Goal: Information Seeking & Learning: Compare options

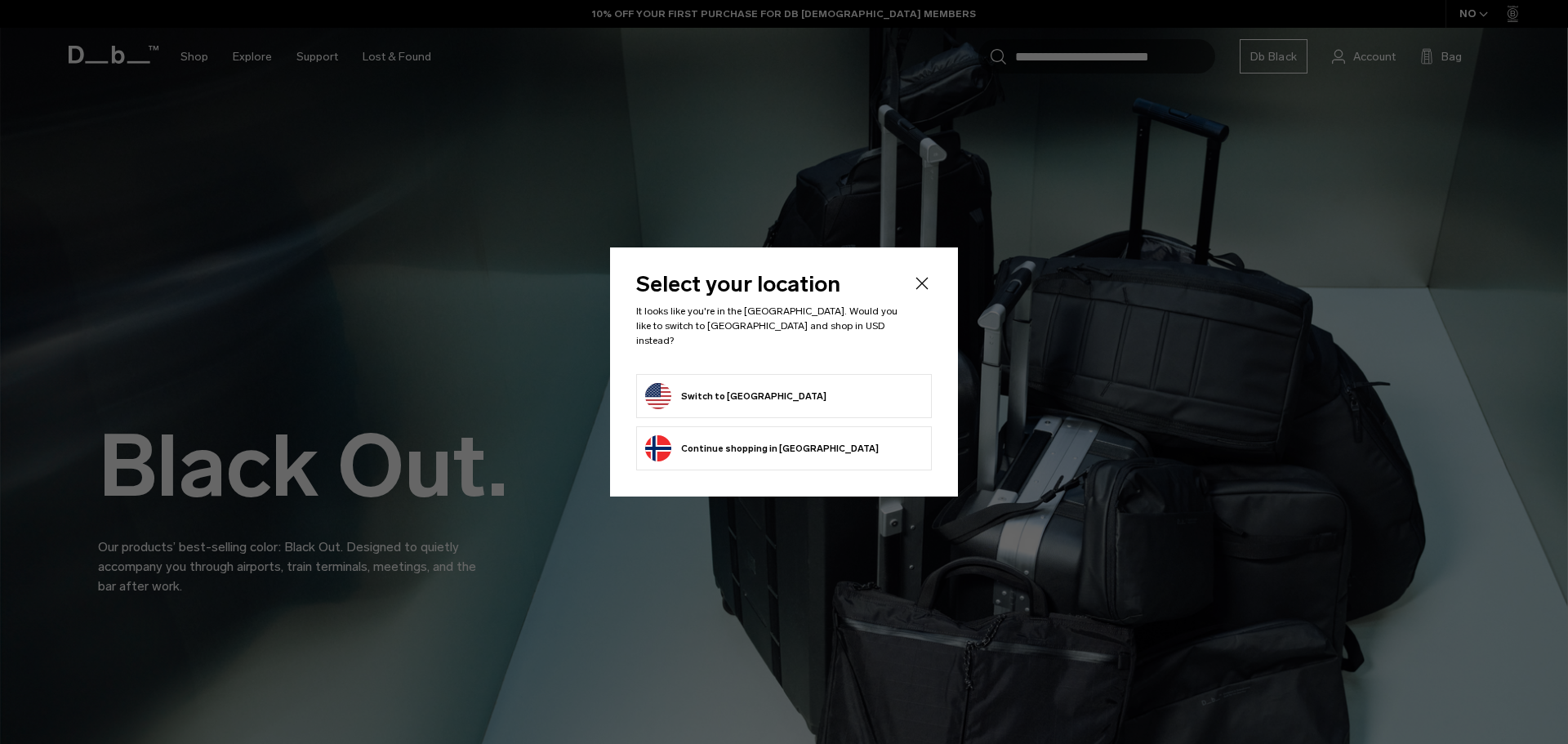
click at [751, 391] on button "Switch to [GEOGRAPHIC_DATA]" at bounding box center [735, 396] width 181 height 26
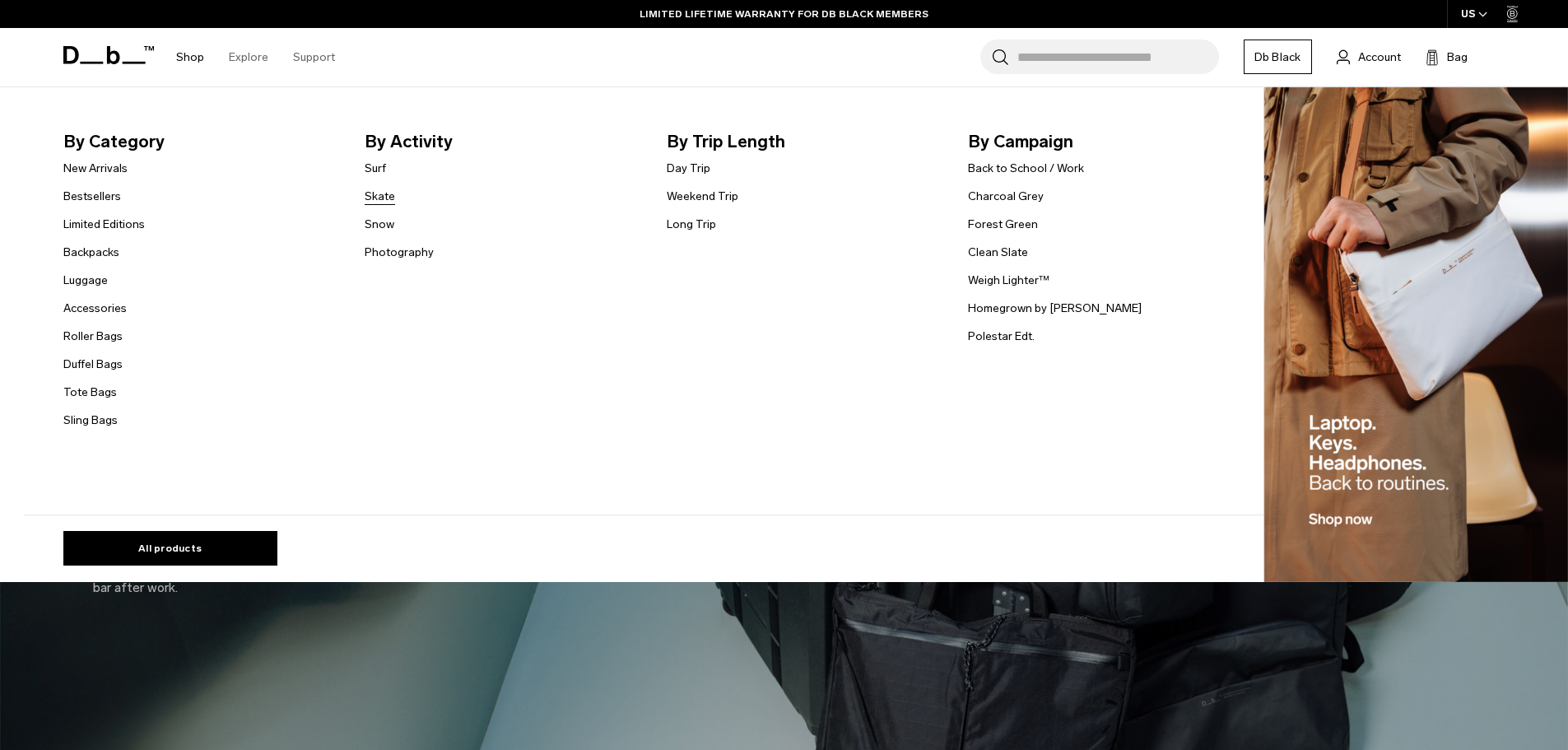
click at [382, 195] on link "Skate" at bounding box center [380, 196] width 31 height 18
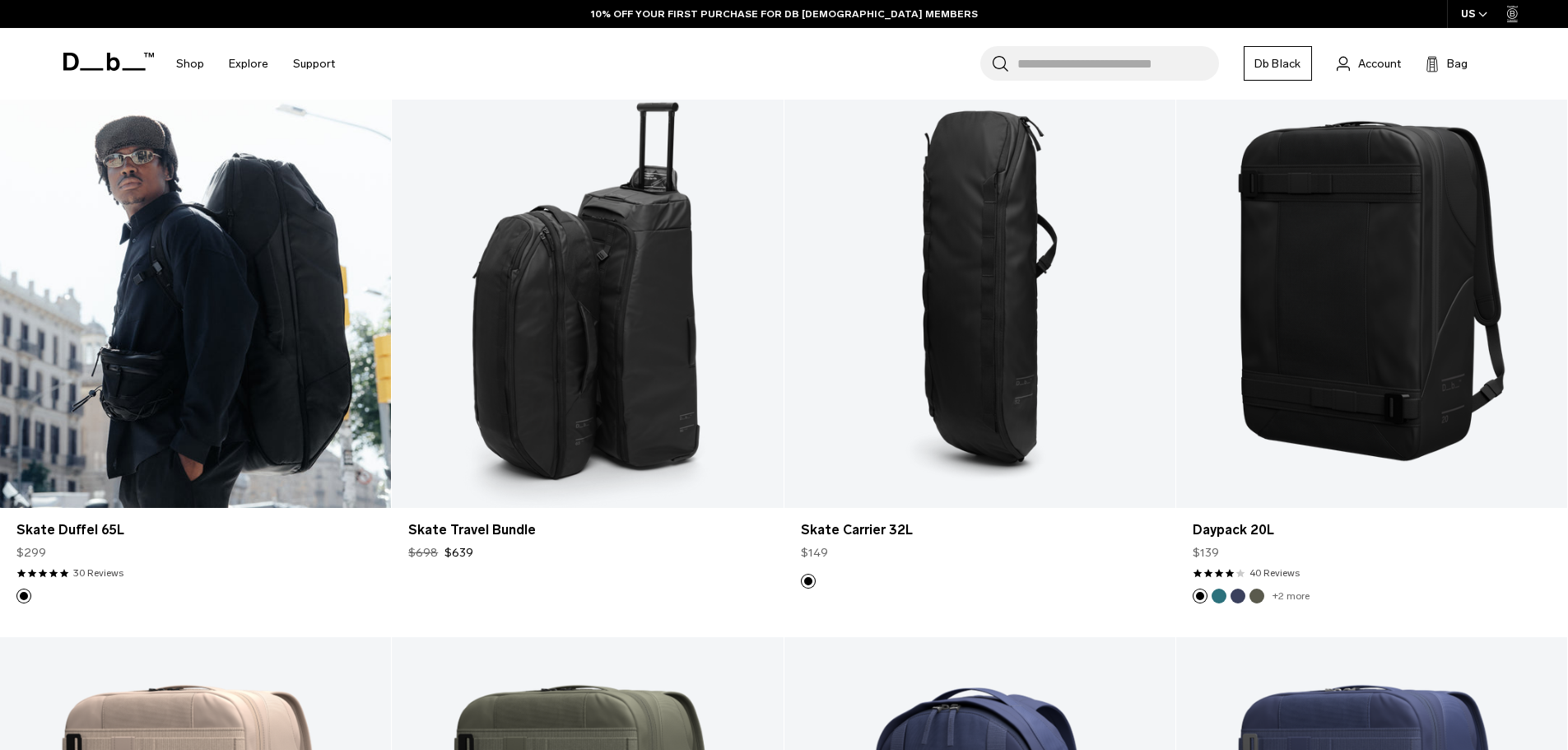
scroll to position [494, 0]
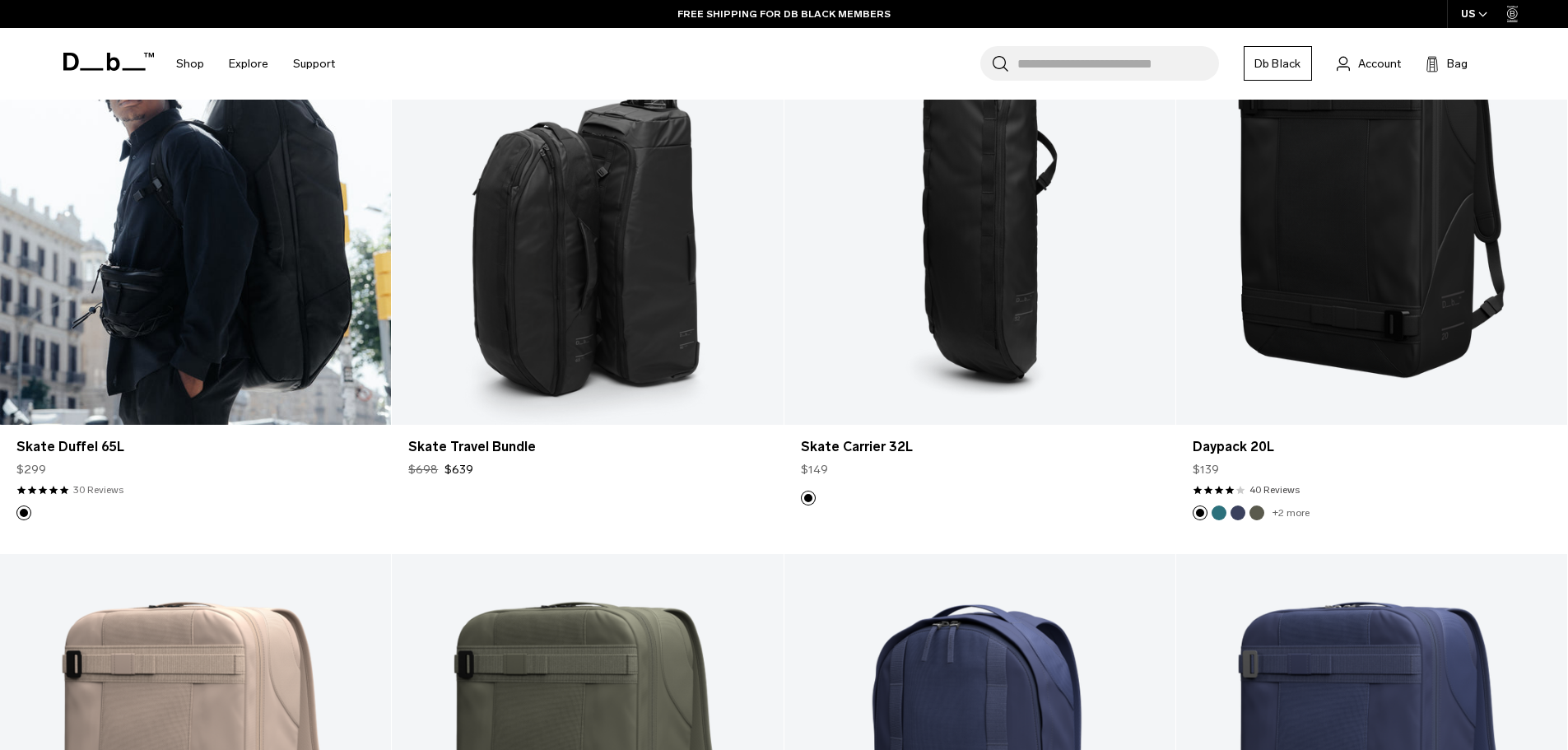
click at [102, 490] on link "30 Reviews" at bounding box center [98, 489] width 50 height 15
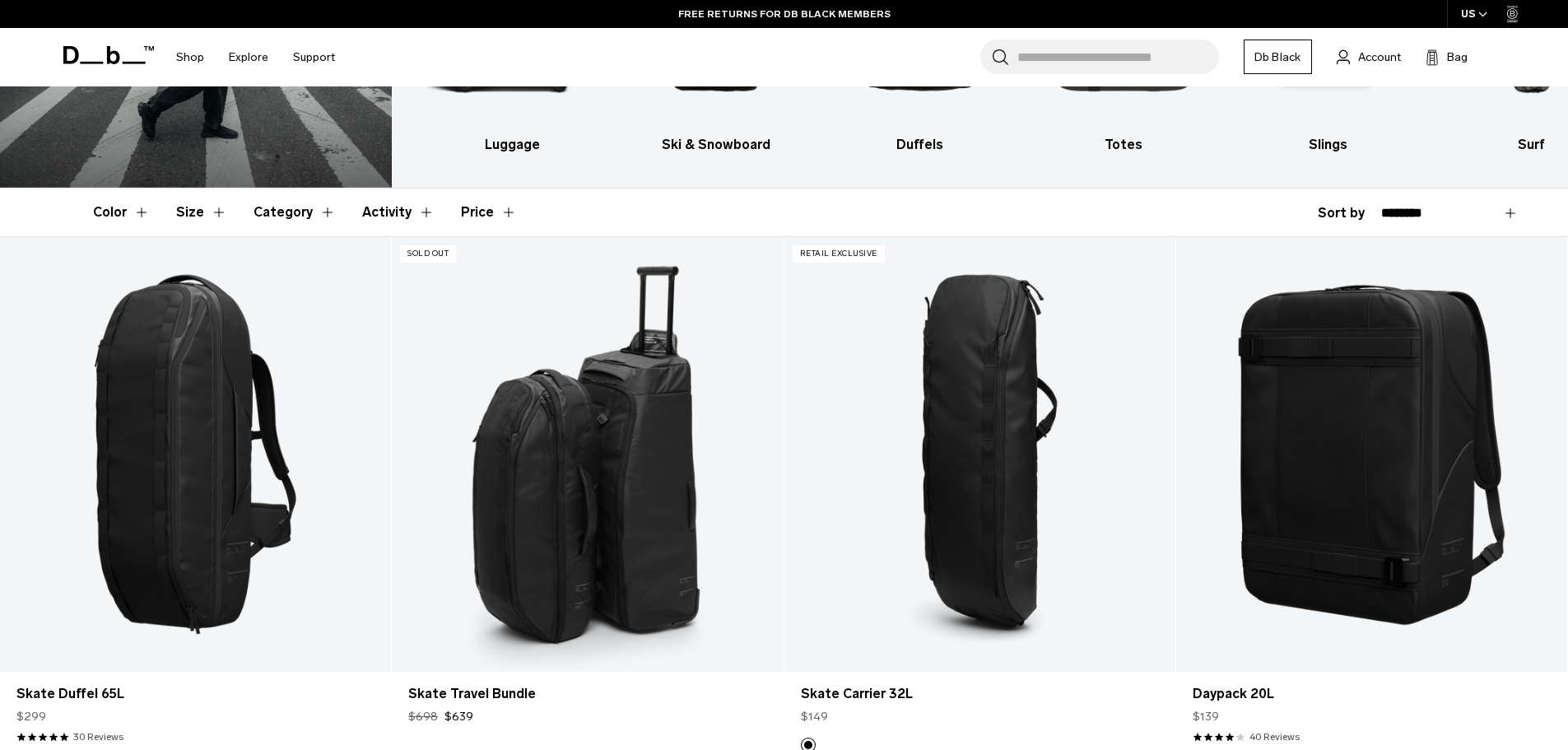
scroll to position [576, 0]
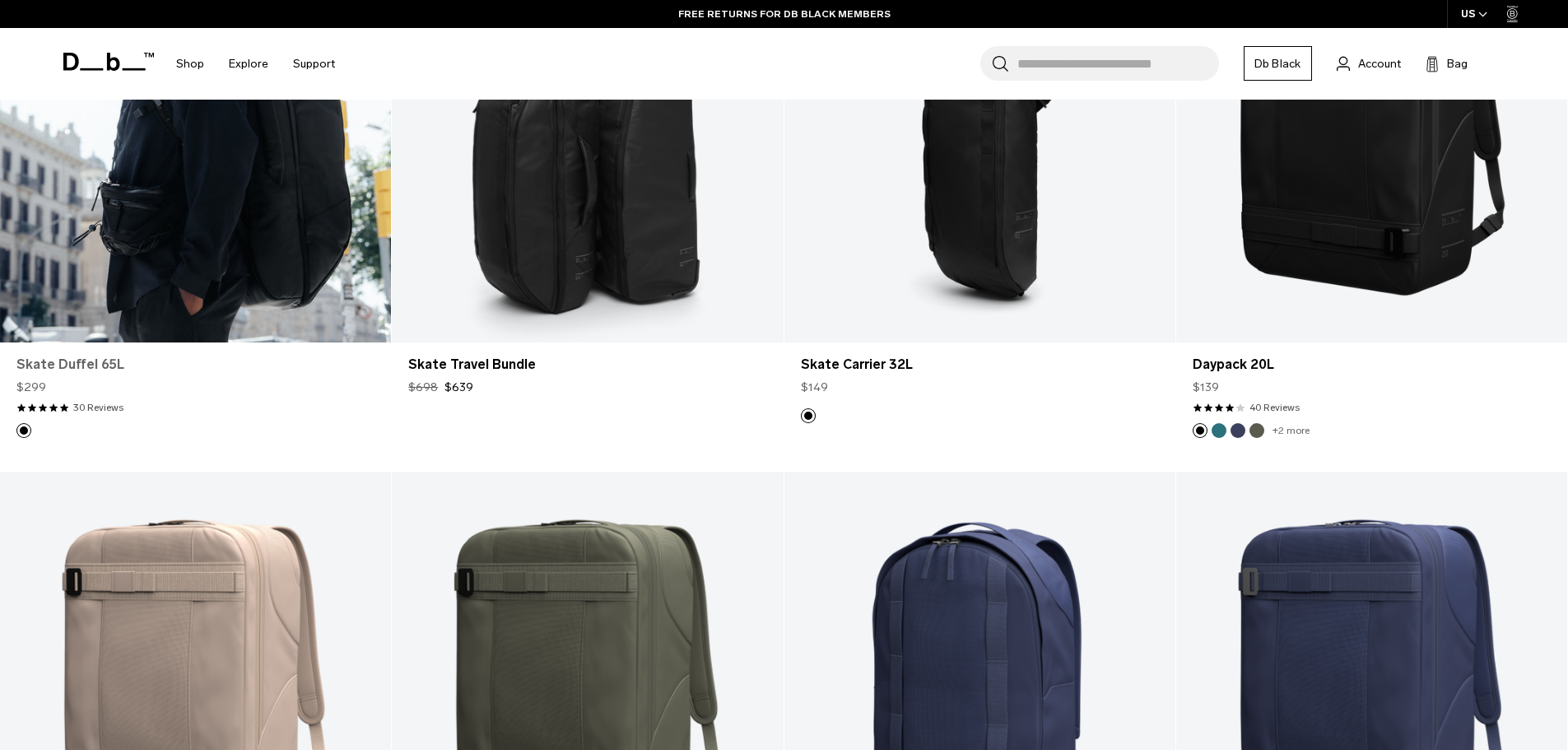
click at [89, 356] on link "Skate Duffel 65L" at bounding box center [195, 364] width 358 height 20
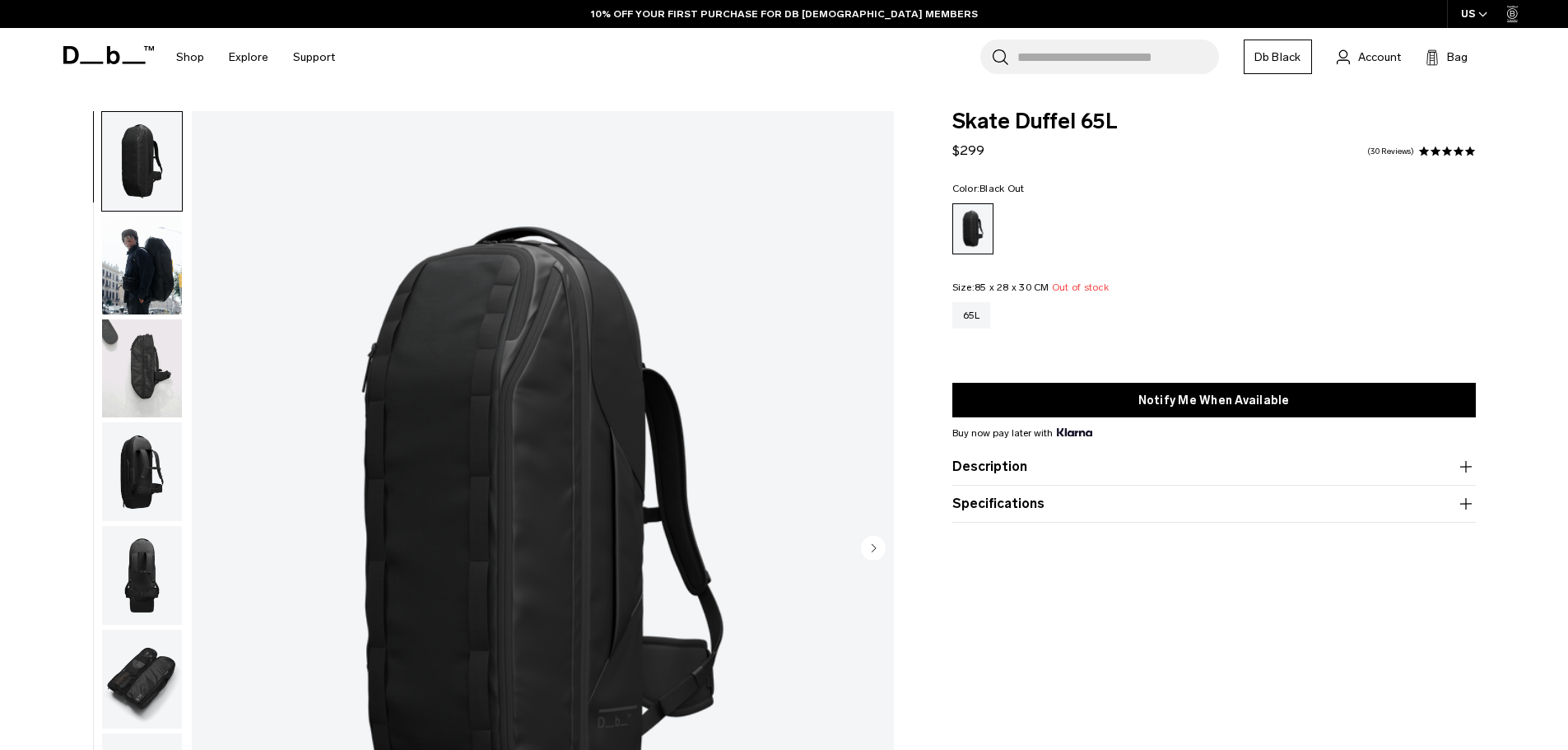
click at [128, 393] on img "button" at bounding box center [142, 368] width 80 height 99
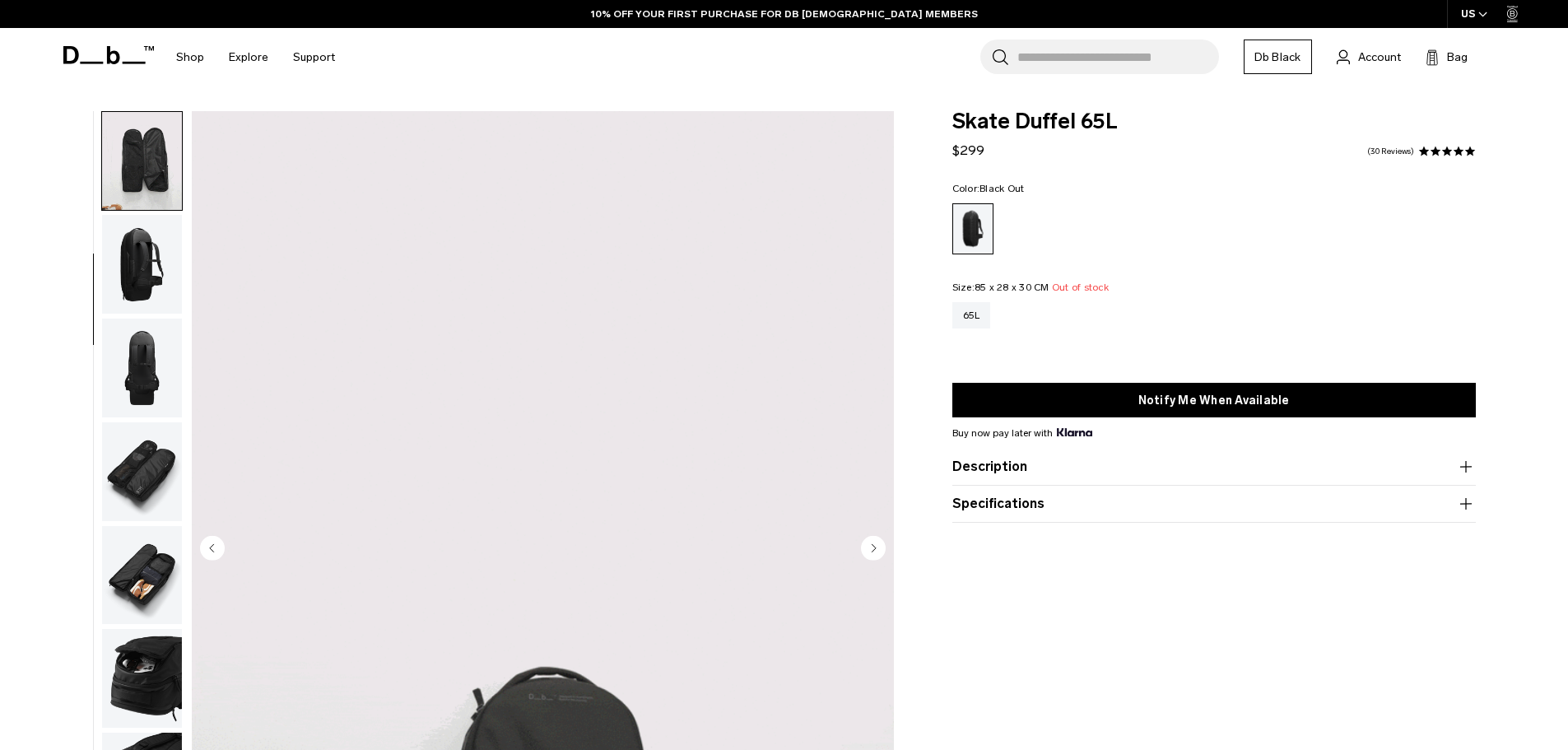
click at [131, 377] on img "button" at bounding box center [142, 368] width 80 height 99
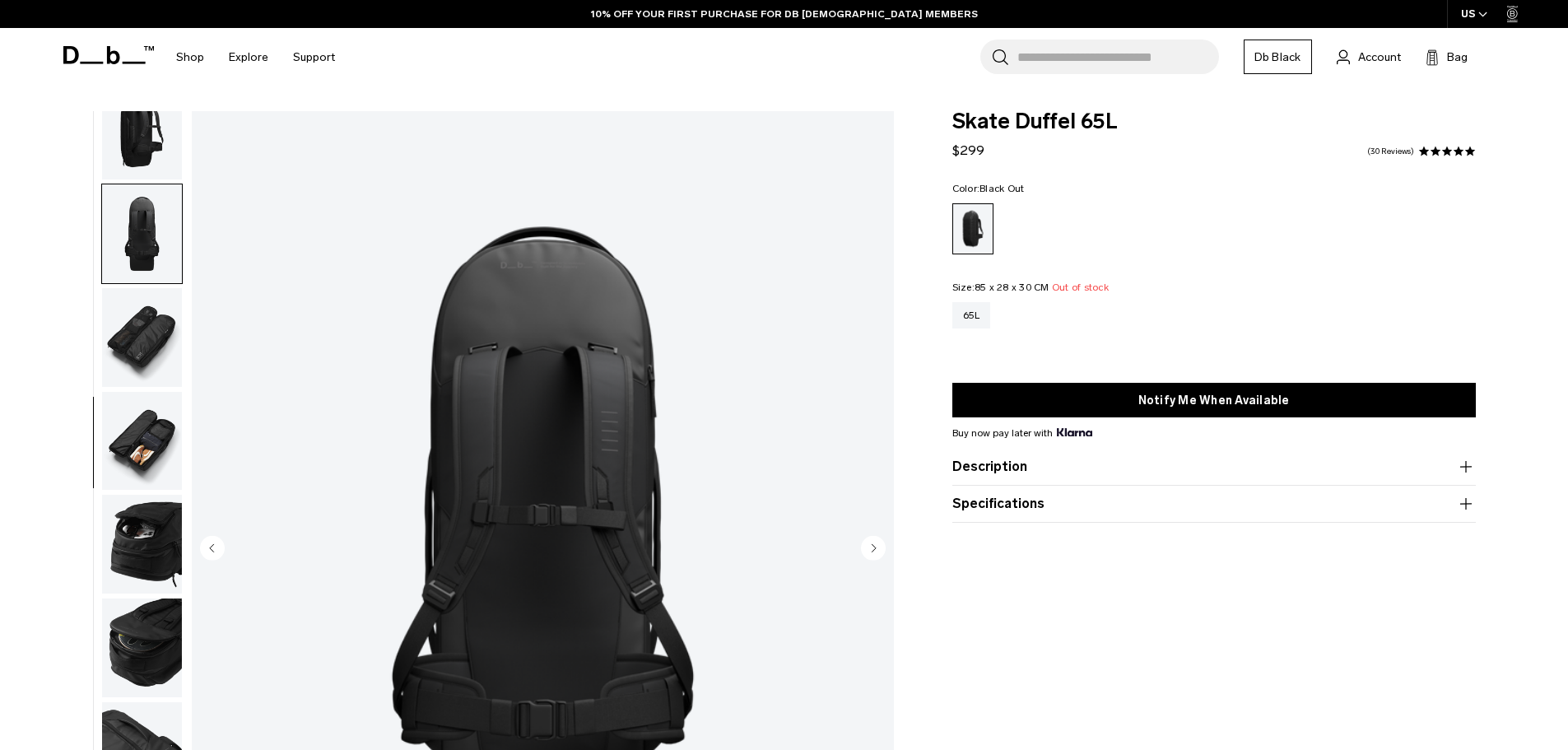
scroll to position [362, 0]
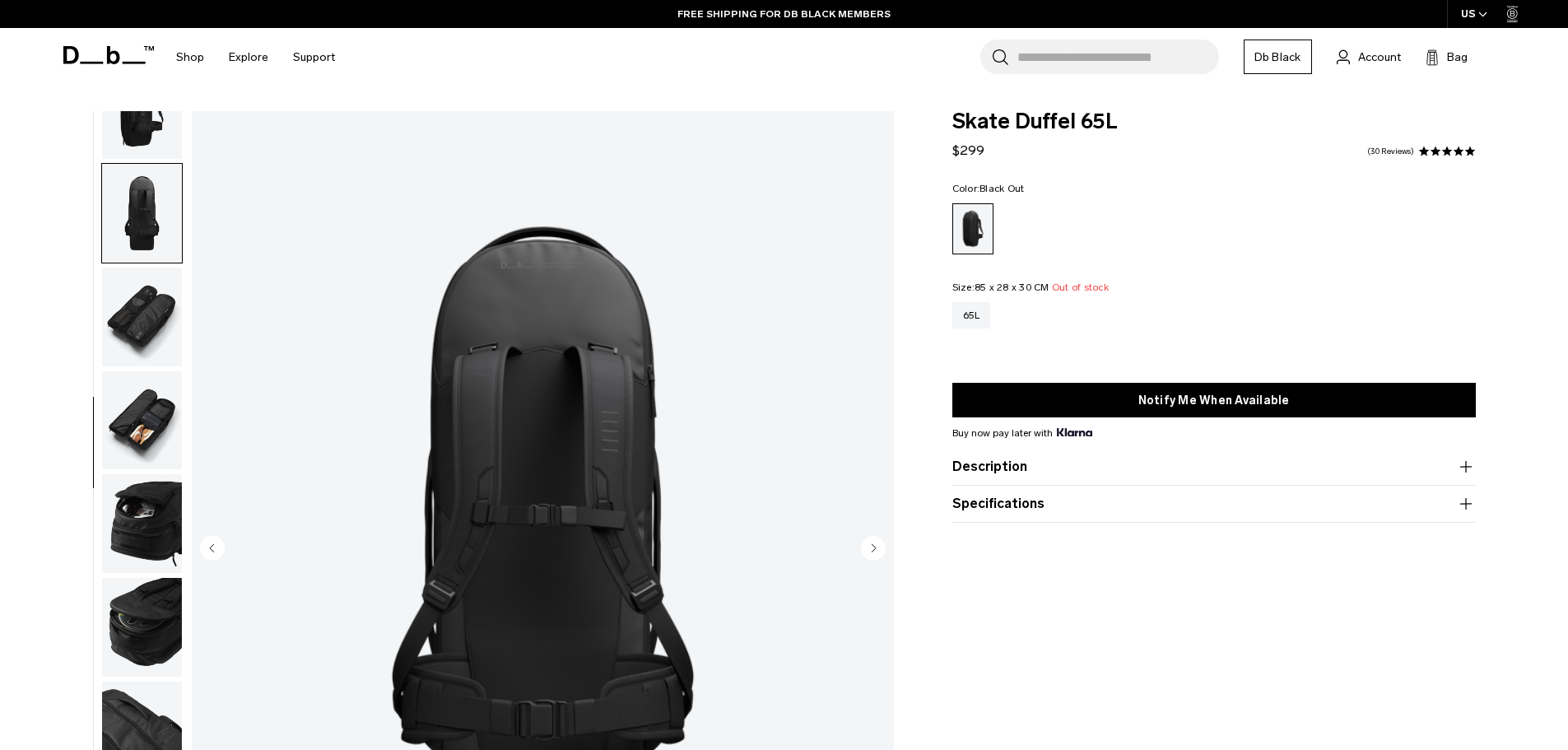
click at [136, 395] on img "button" at bounding box center [142, 420] width 80 height 99
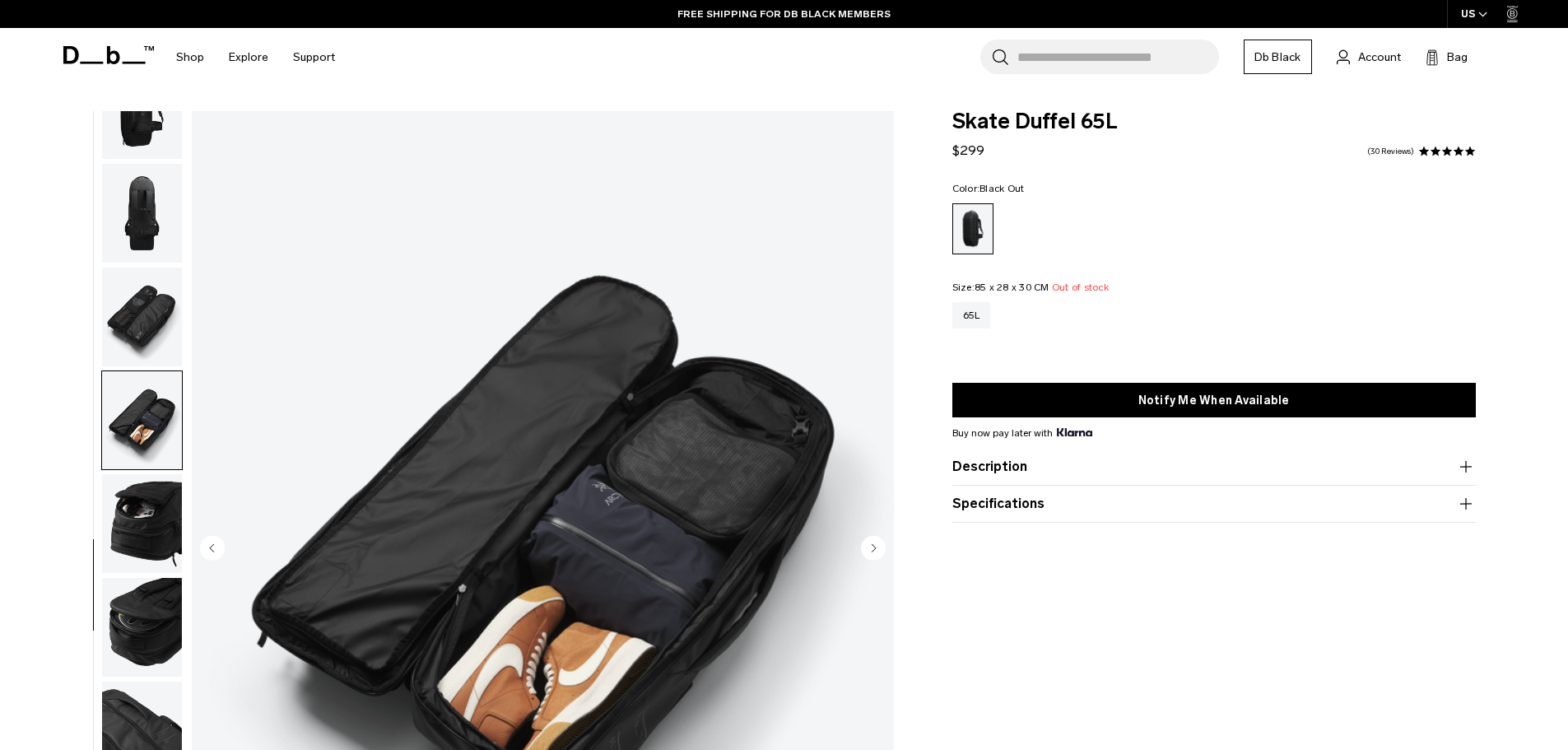
click at [158, 492] on img "button" at bounding box center [142, 523] width 80 height 99
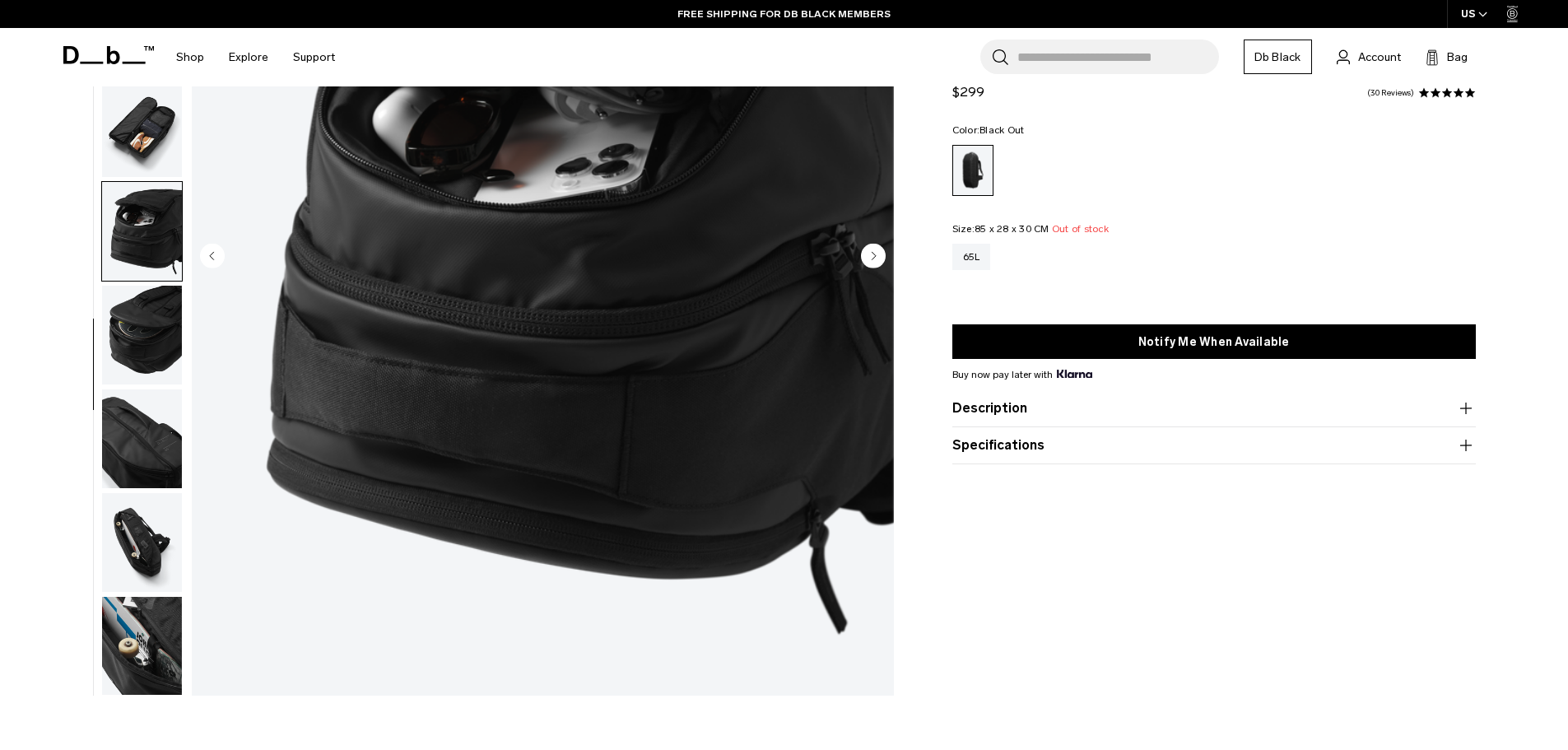
scroll to position [329, 0]
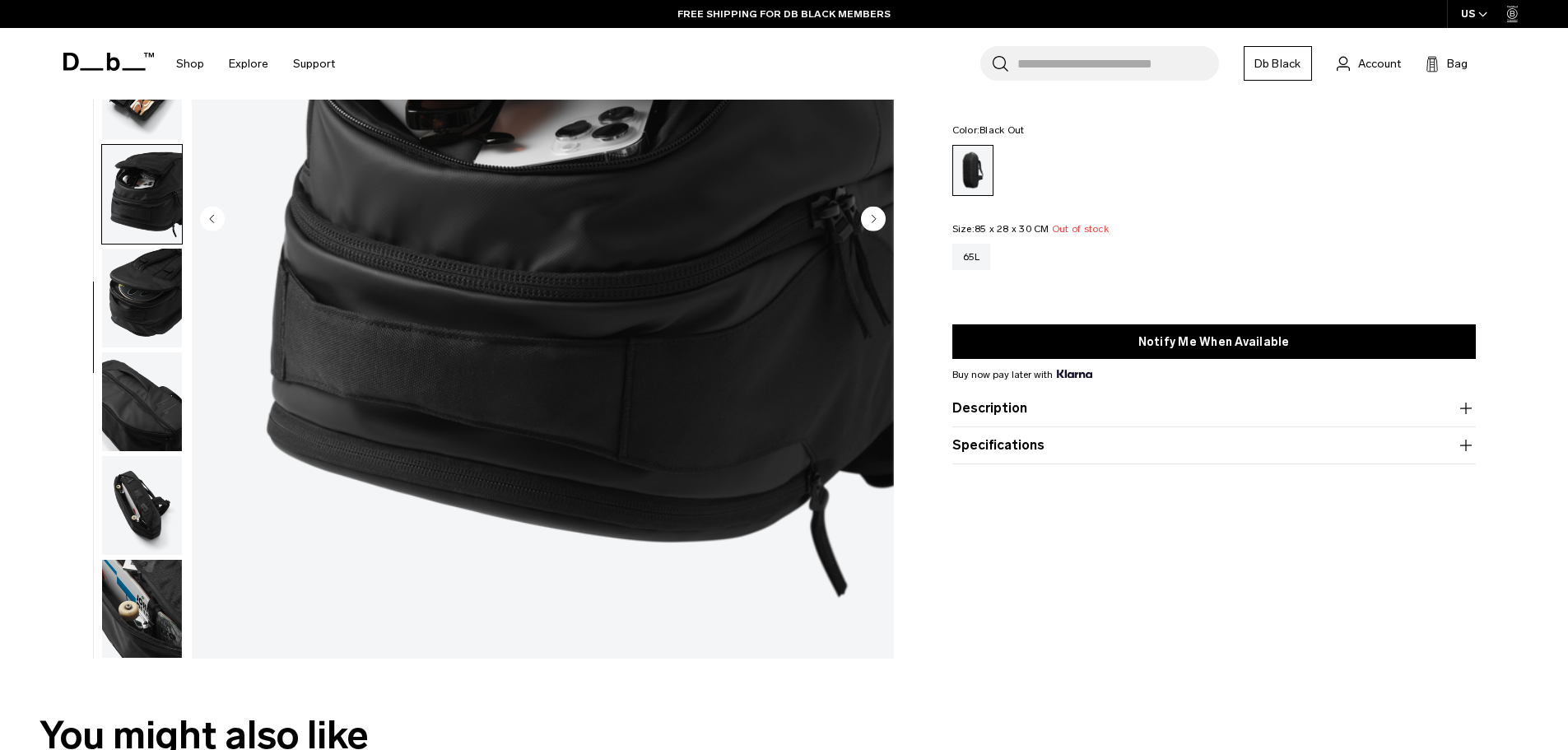
click at [147, 597] on img "button" at bounding box center [142, 609] width 80 height 99
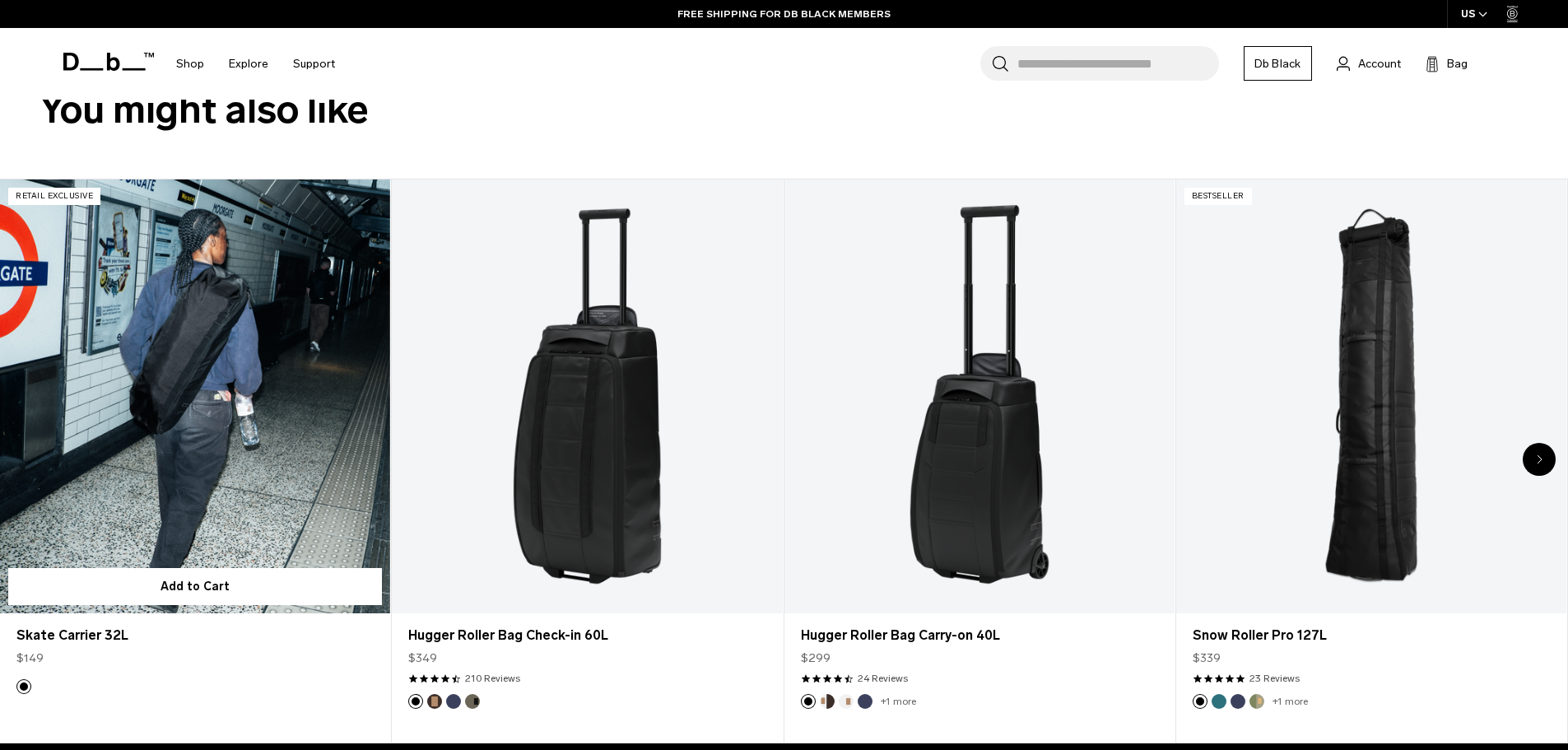
scroll to position [988, 0]
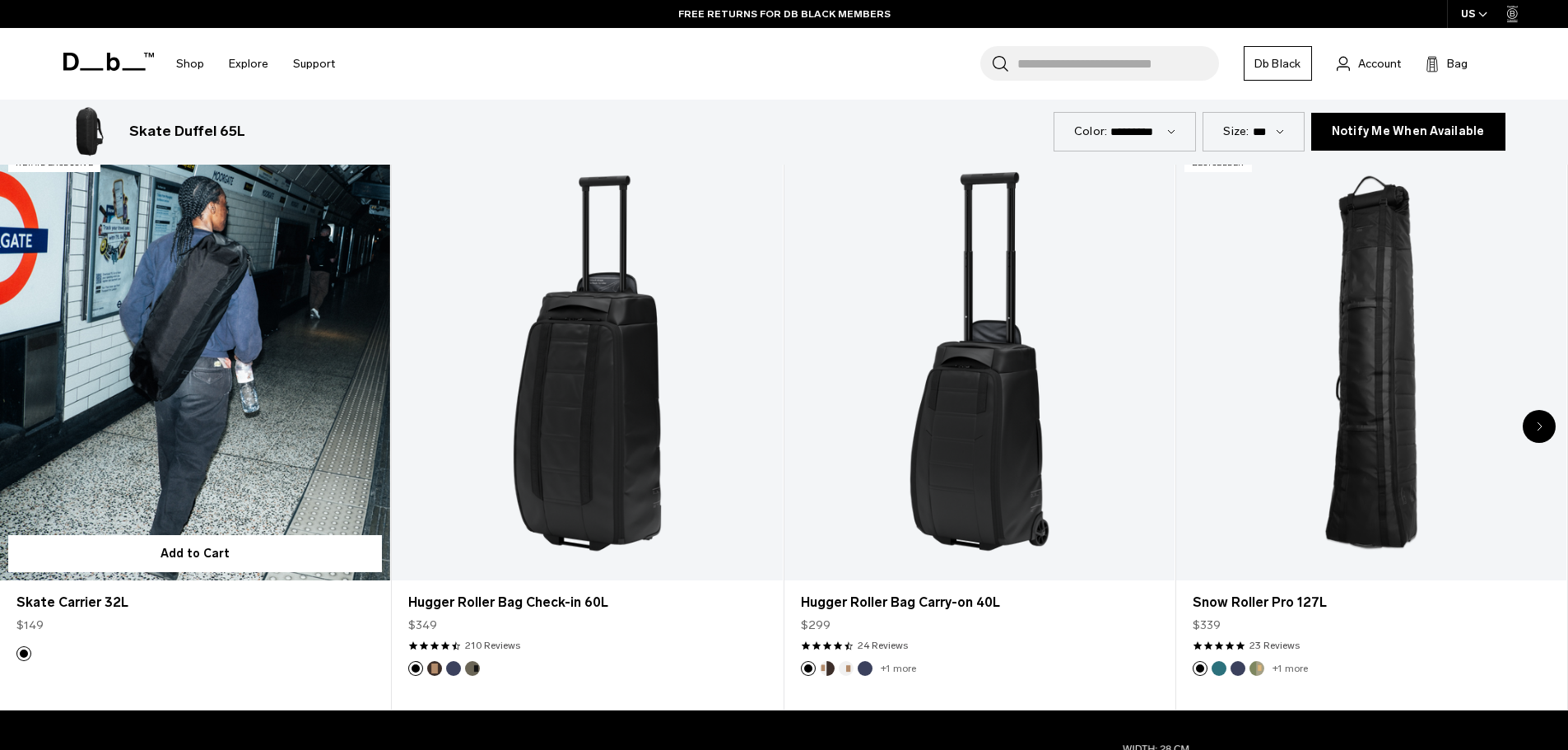
click at [221, 378] on link "Skate Carrier 32L" at bounding box center [195, 363] width 390 height 434
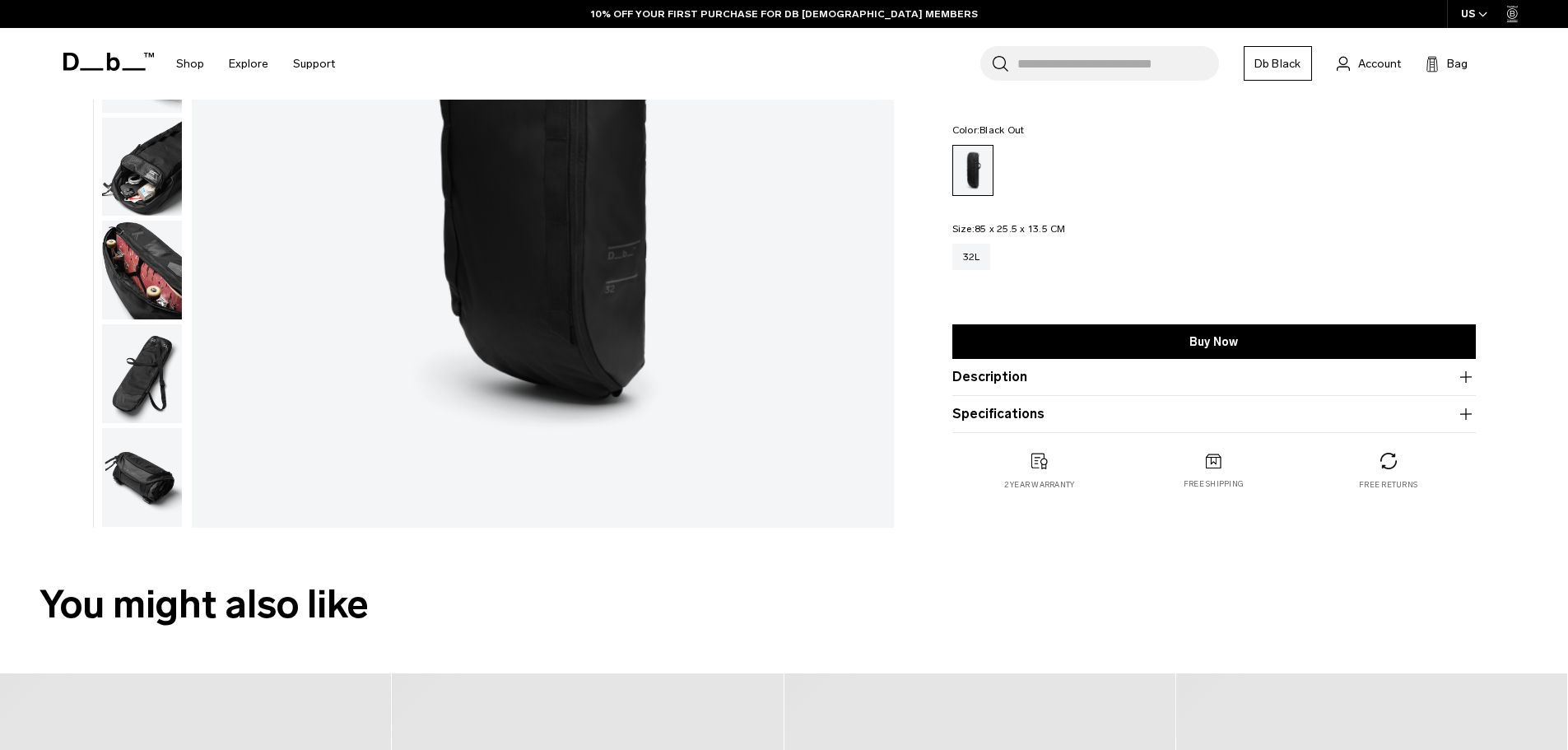
scroll to position [494, 0]
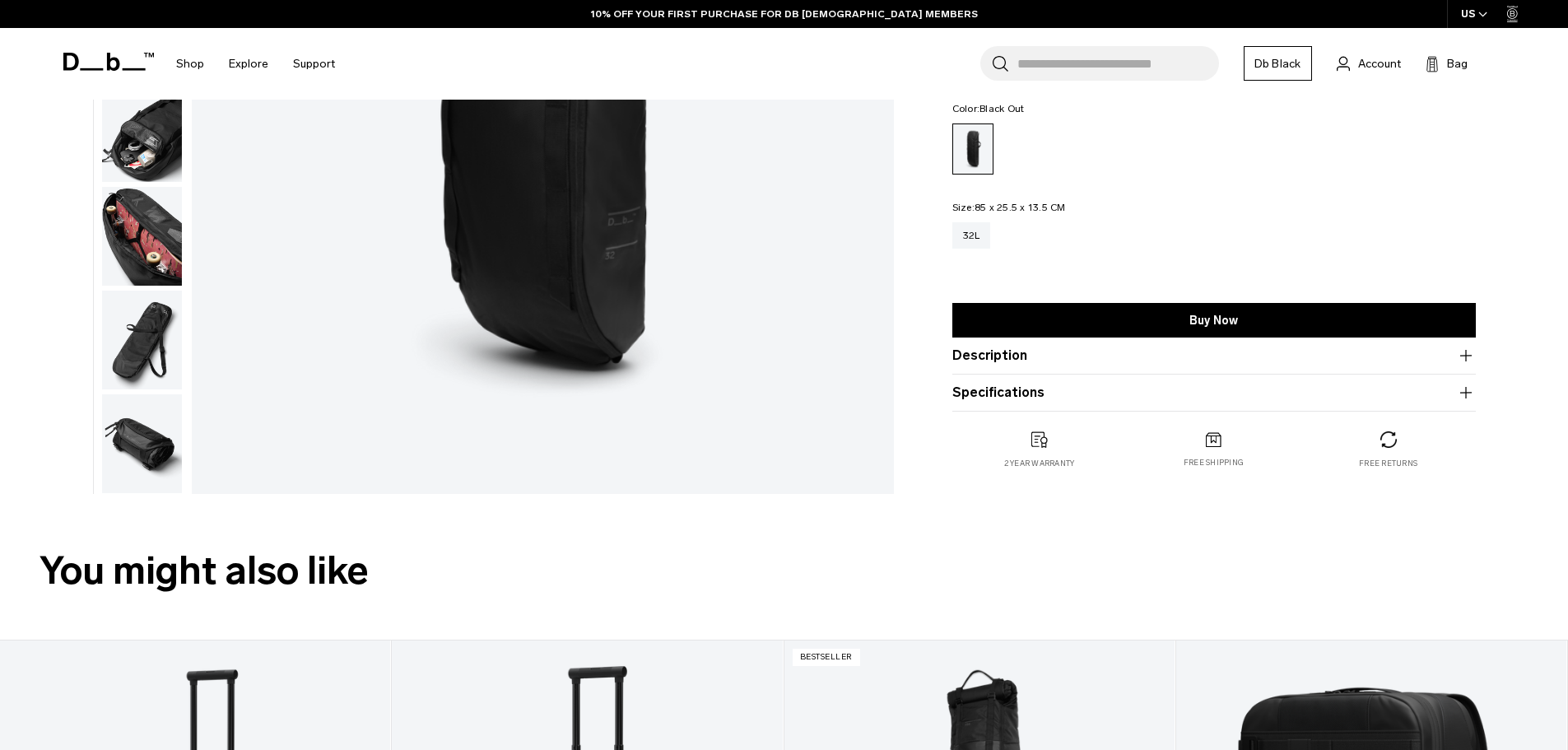
click at [128, 438] on img "button" at bounding box center [142, 443] width 80 height 99
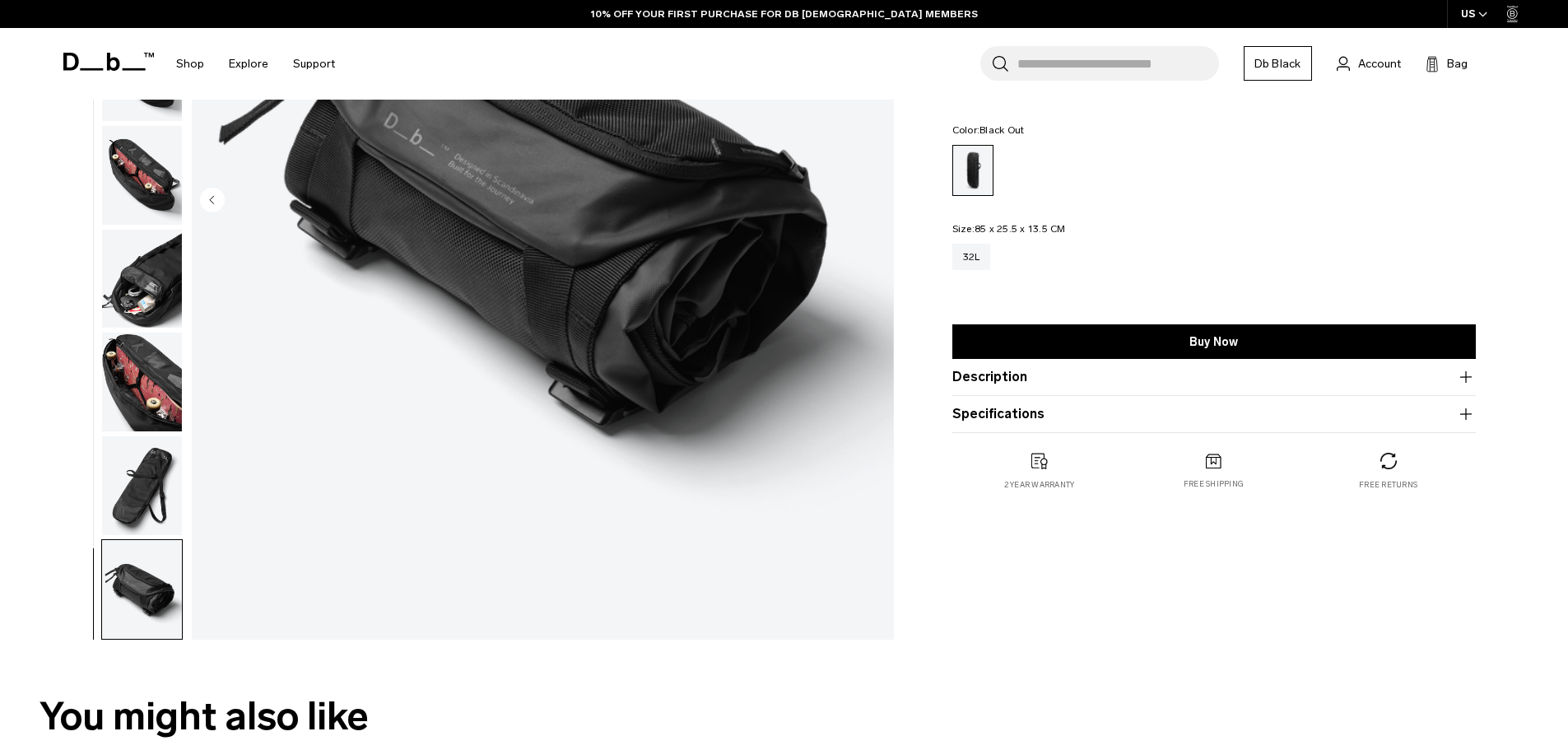
scroll to position [82, 0]
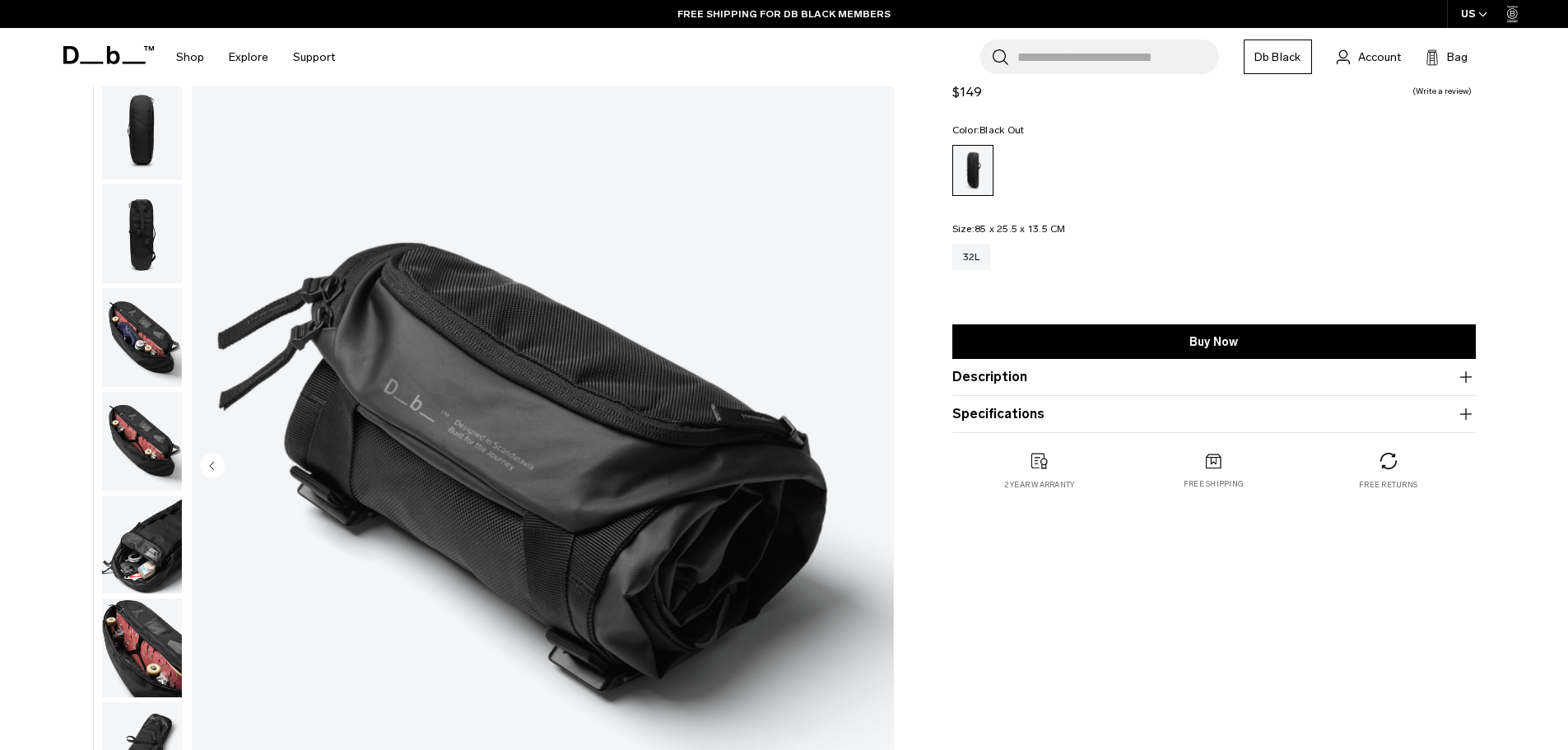
click at [135, 338] on img "button" at bounding box center [142, 337] width 80 height 99
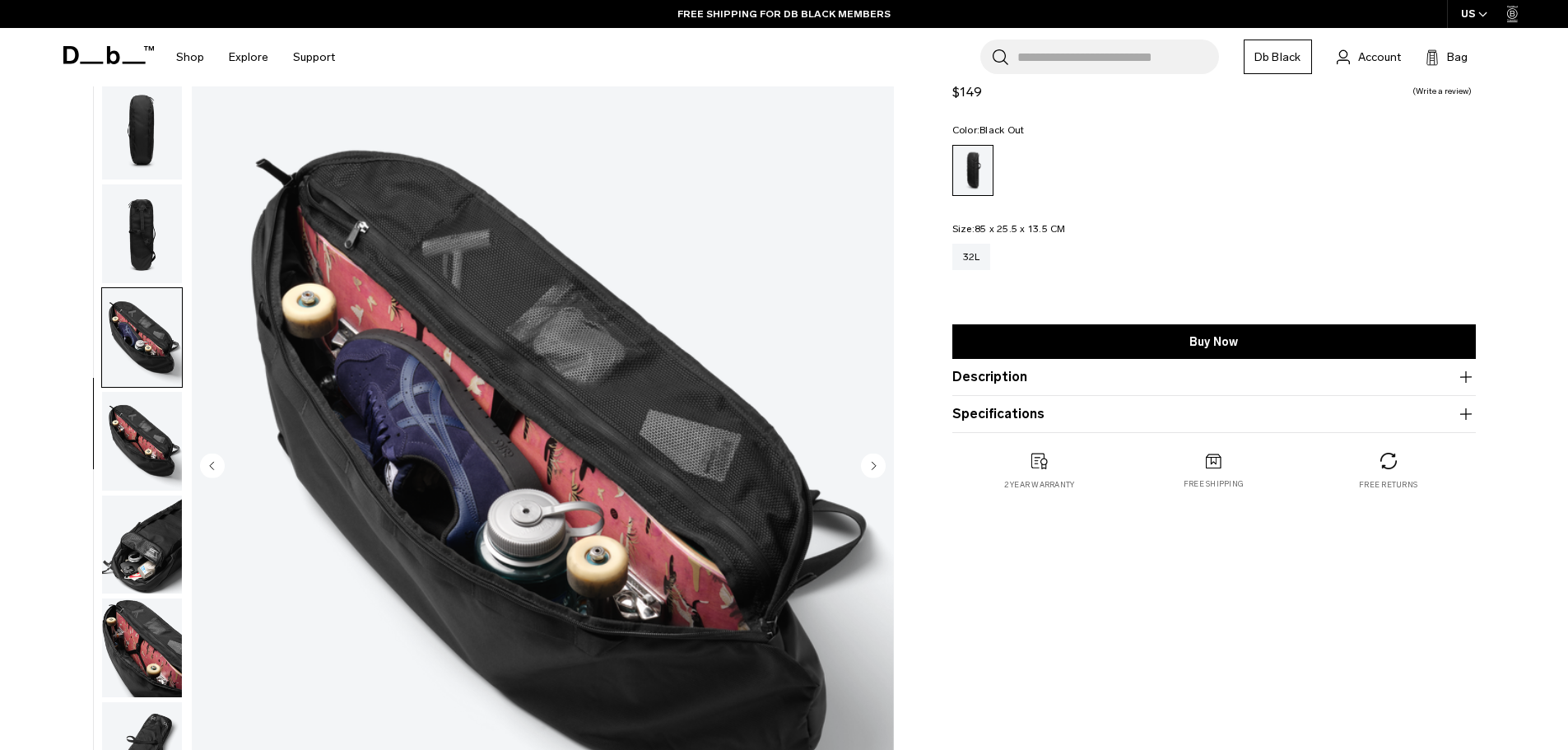
click at [153, 450] on img "button" at bounding box center [142, 441] width 80 height 99
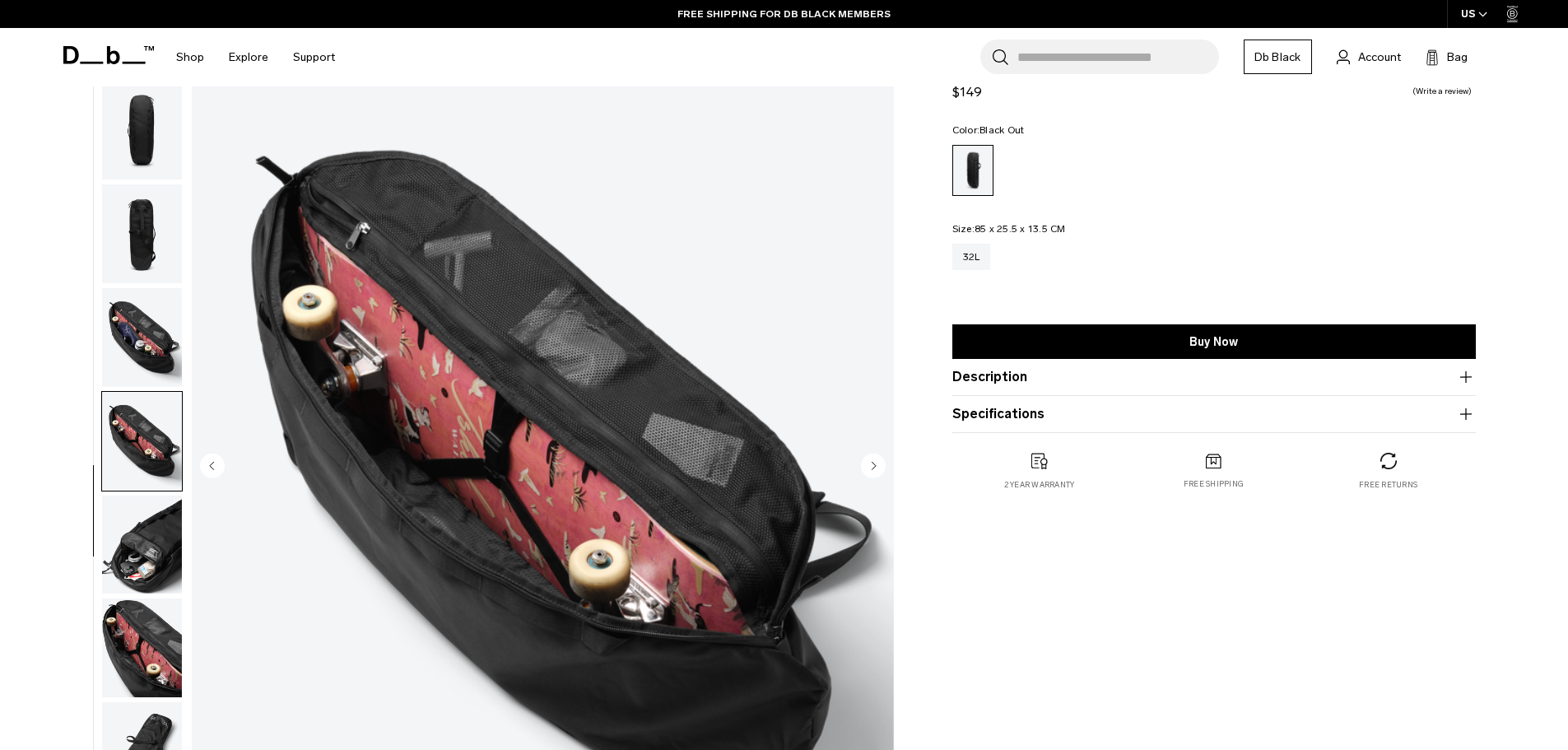
click at [151, 535] on img "button" at bounding box center [142, 544] width 80 height 99
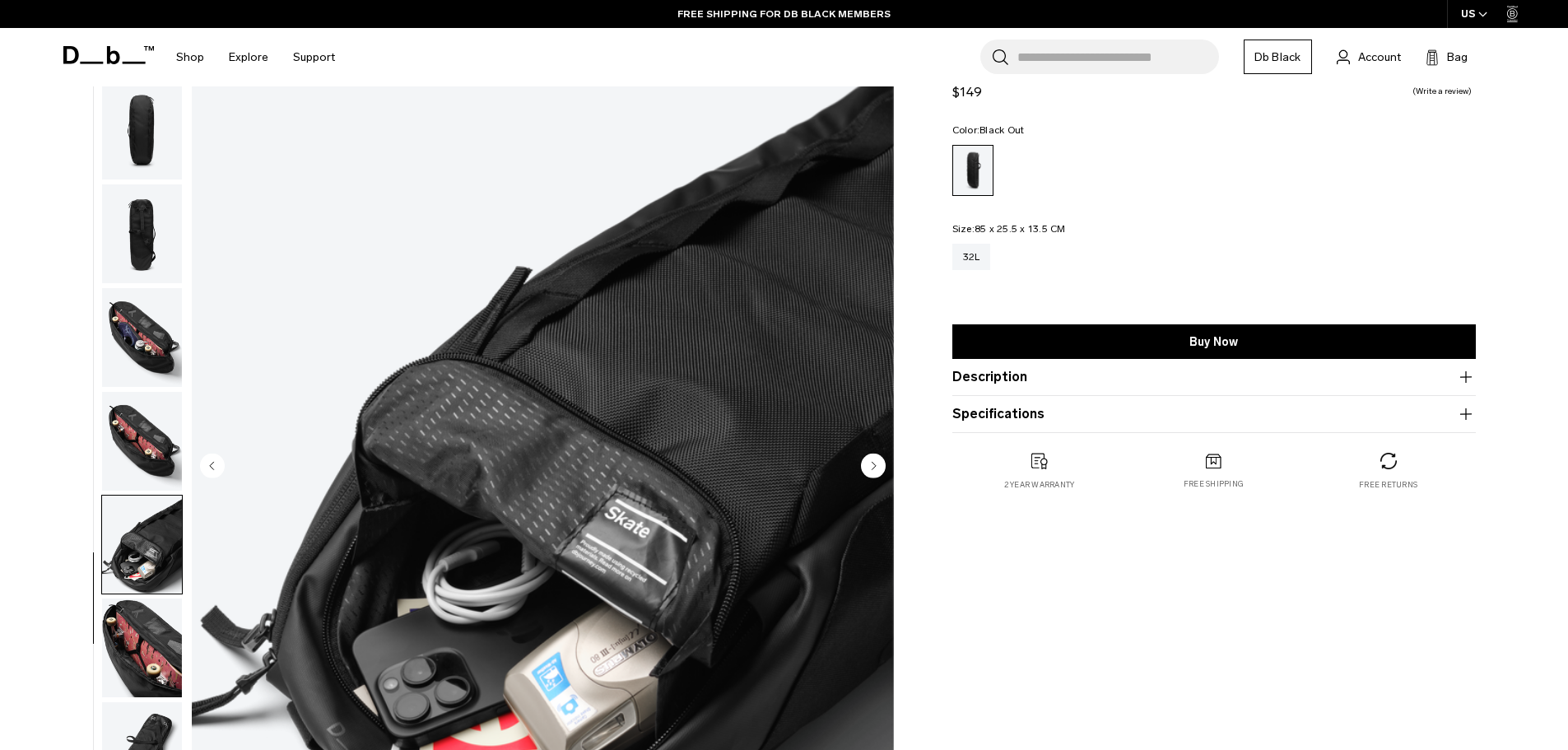
click at [156, 618] on img "button" at bounding box center [142, 648] width 80 height 99
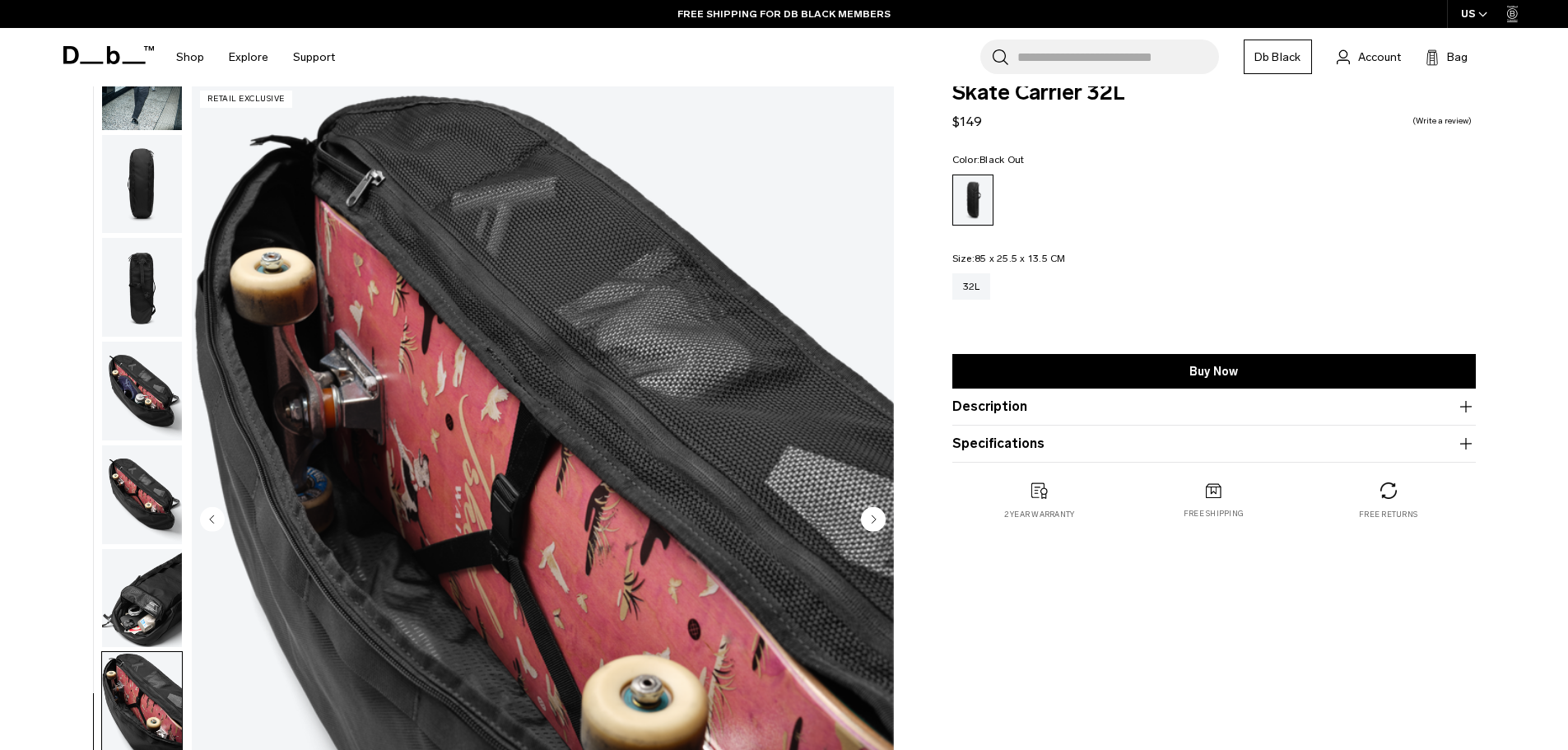
scroll to position [0, 0]
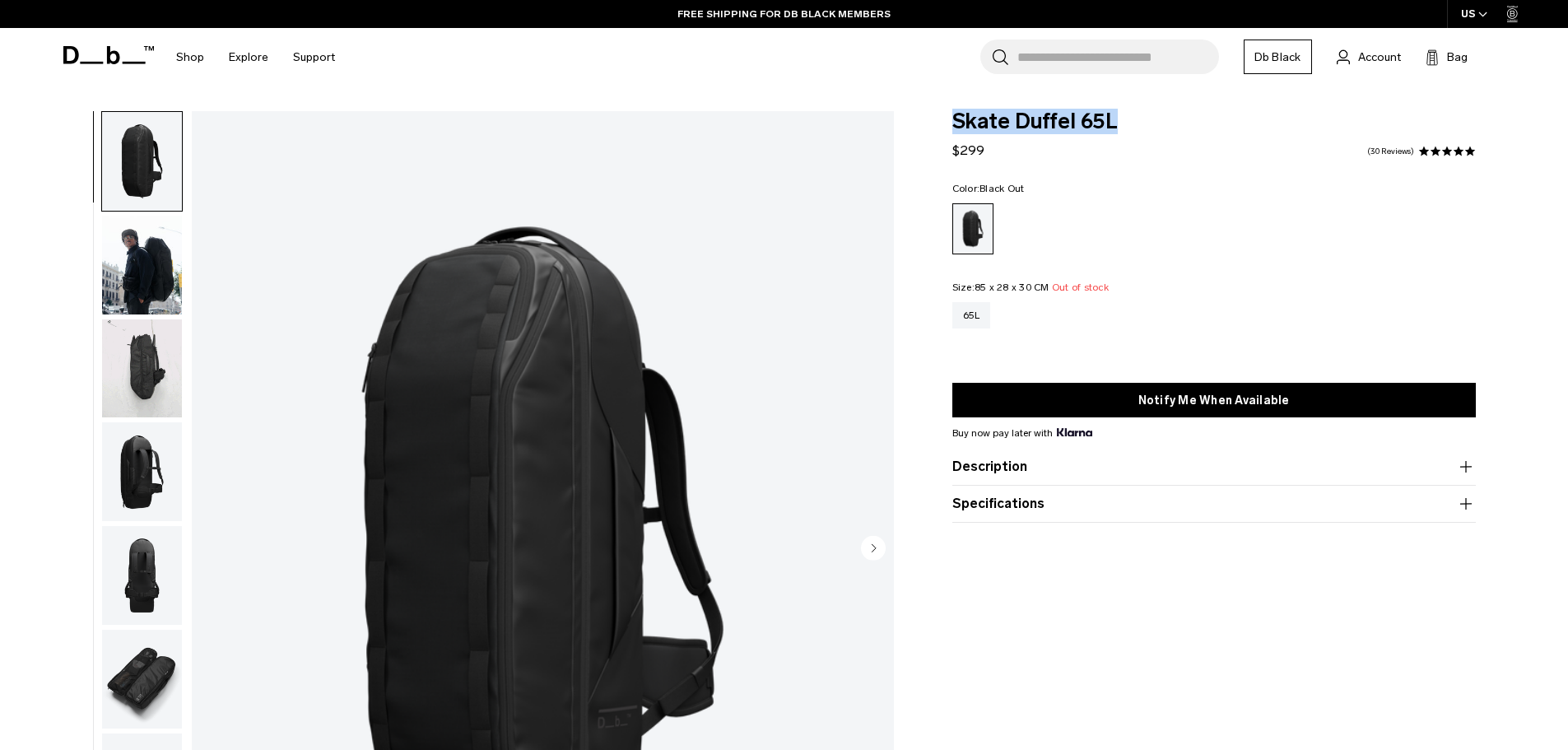
drag, startPoint x: 1111, startPoint y: 119, endPoint x: 927, endPoint y: 120, distance: 184.0
click at [927, 120] on div "Skate Duffel 65L $299 4.9 star rating 30 Reviews Color: Black Out Out of stock …" at bounding box center [1214, 317] width 622 height 411
copy span "Skate Duffel 65L"
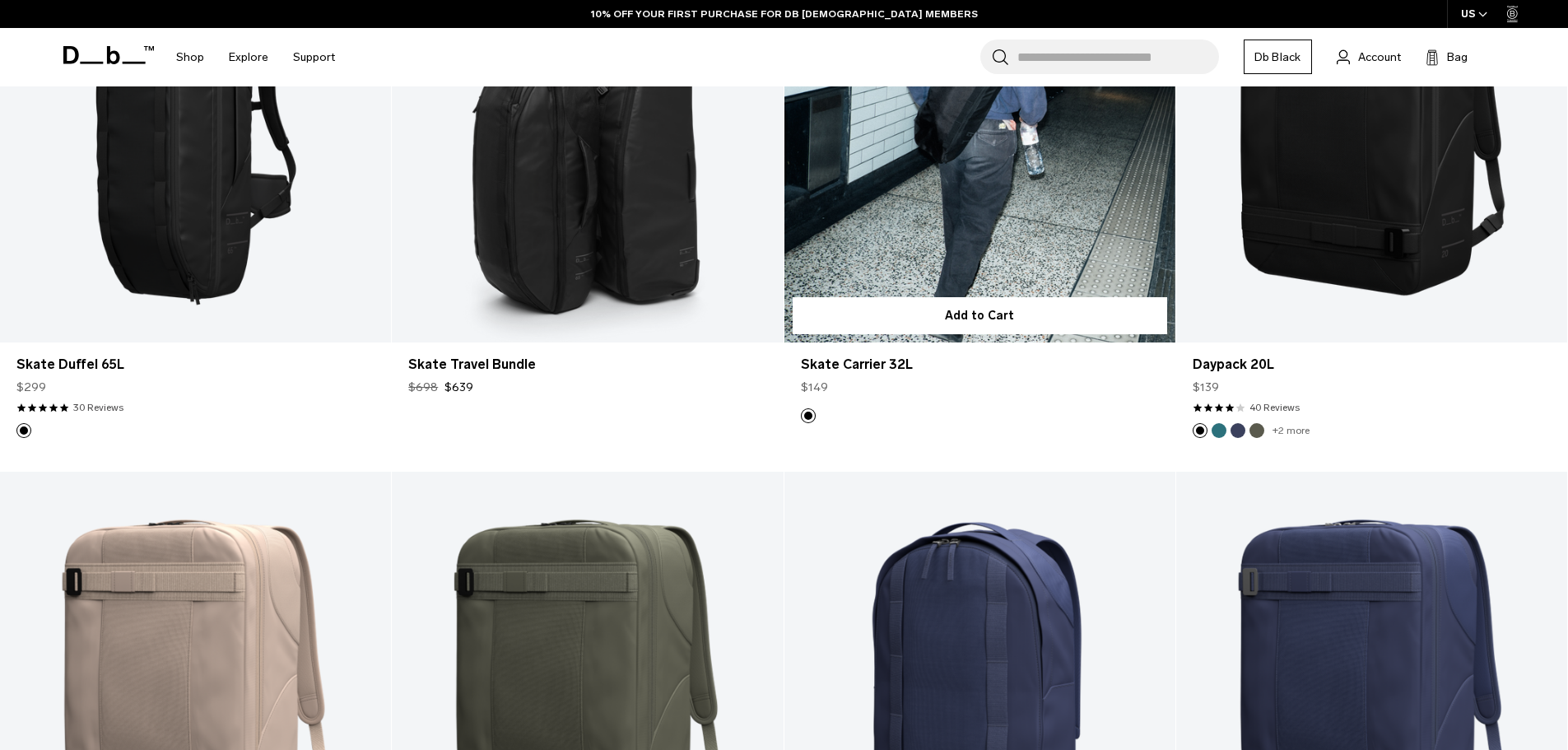
click at [922, 230] on link "Skate Carrier 32L" at bounding box center [979, 125] width 391 height 435
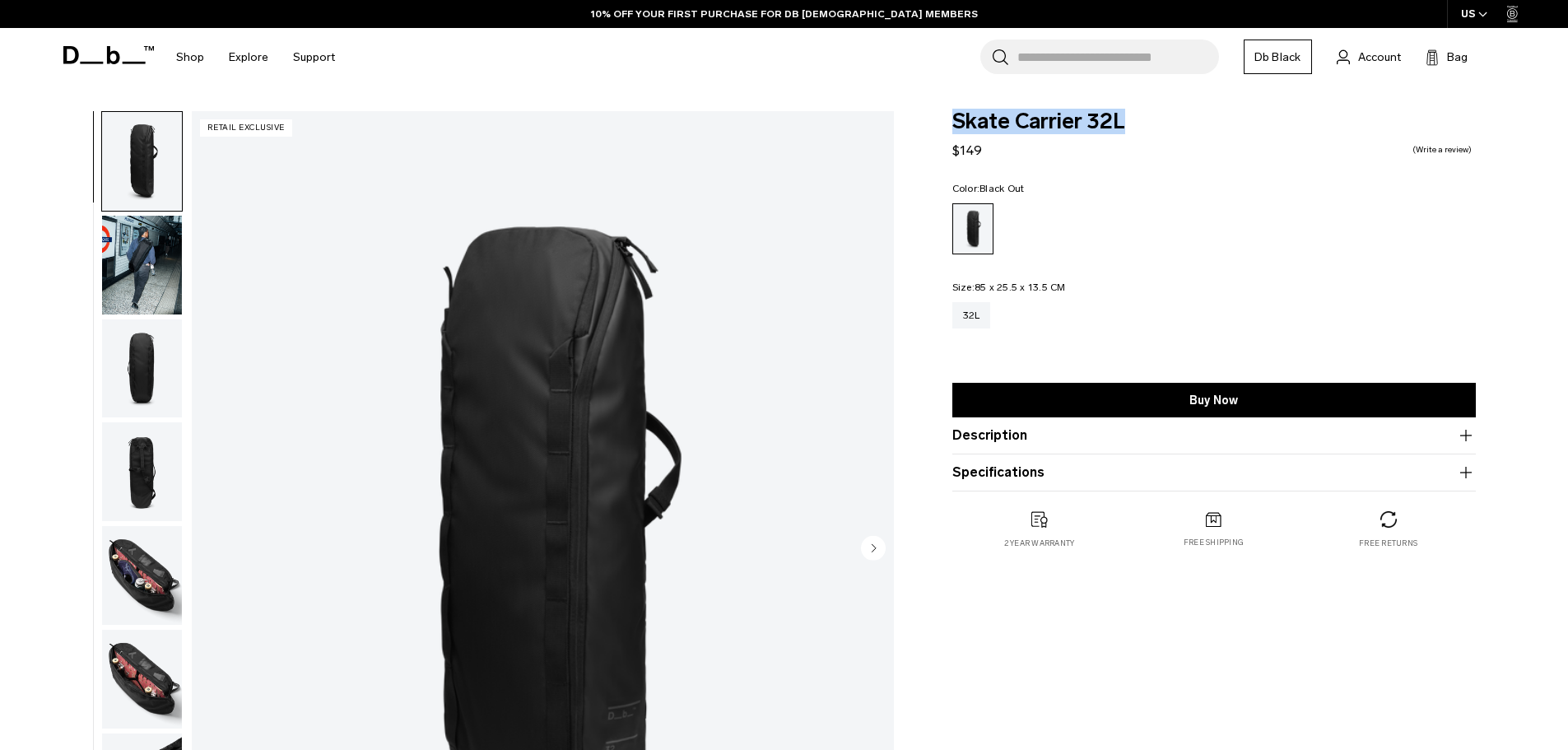
drag, startPoint x: 0, startPoint y: 0, endPoint x: 951, endPoint y: 130, distance: 959.8
click at [952, 130] on span "Skate Carrier 32L" at bounding box center [1214, 122] width 523 height 21
copy span "Skate Carrier 32L"
click at [145, 247] on img "button" at bounding box center [142, 264] width 80 height 99
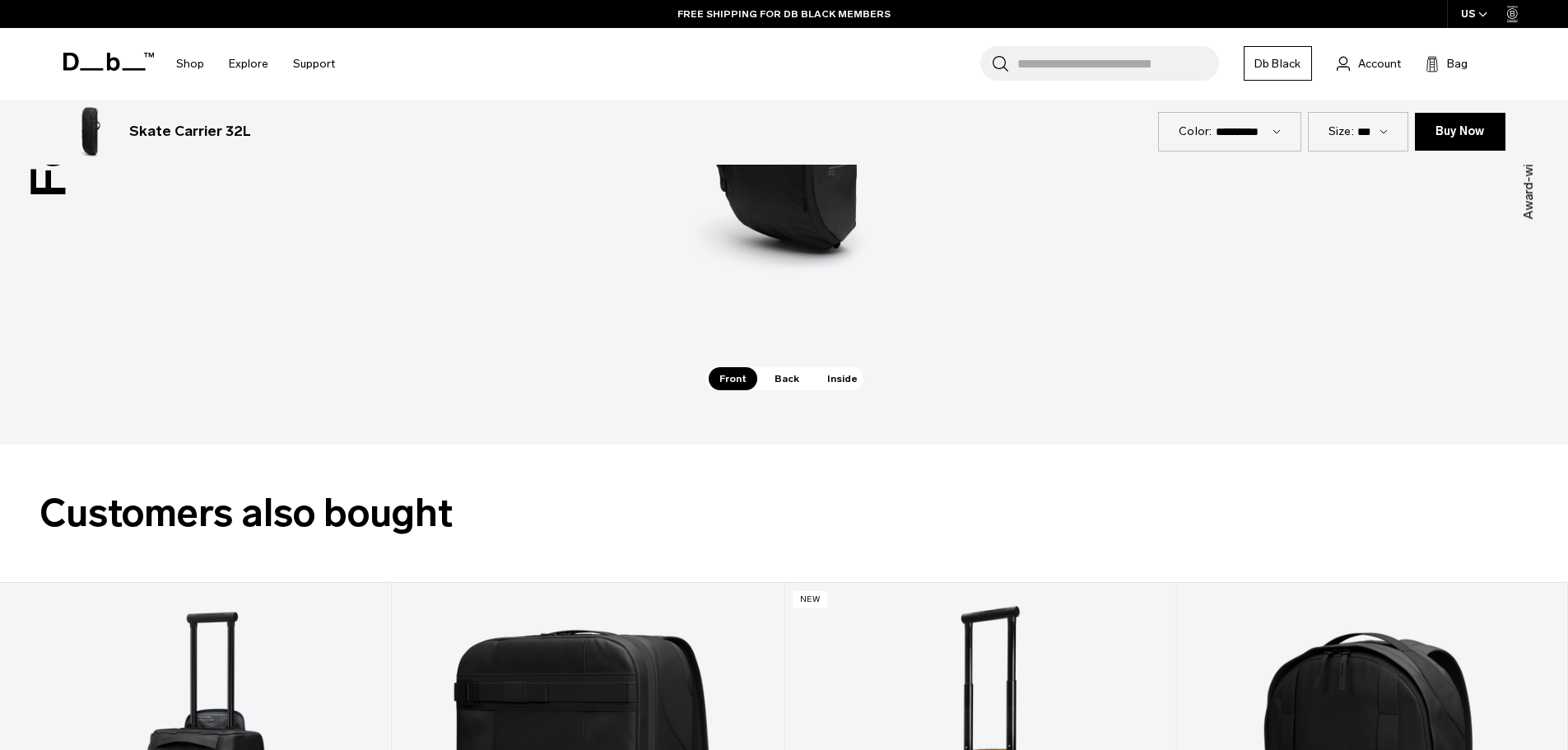
scroll to position [2551, 0]
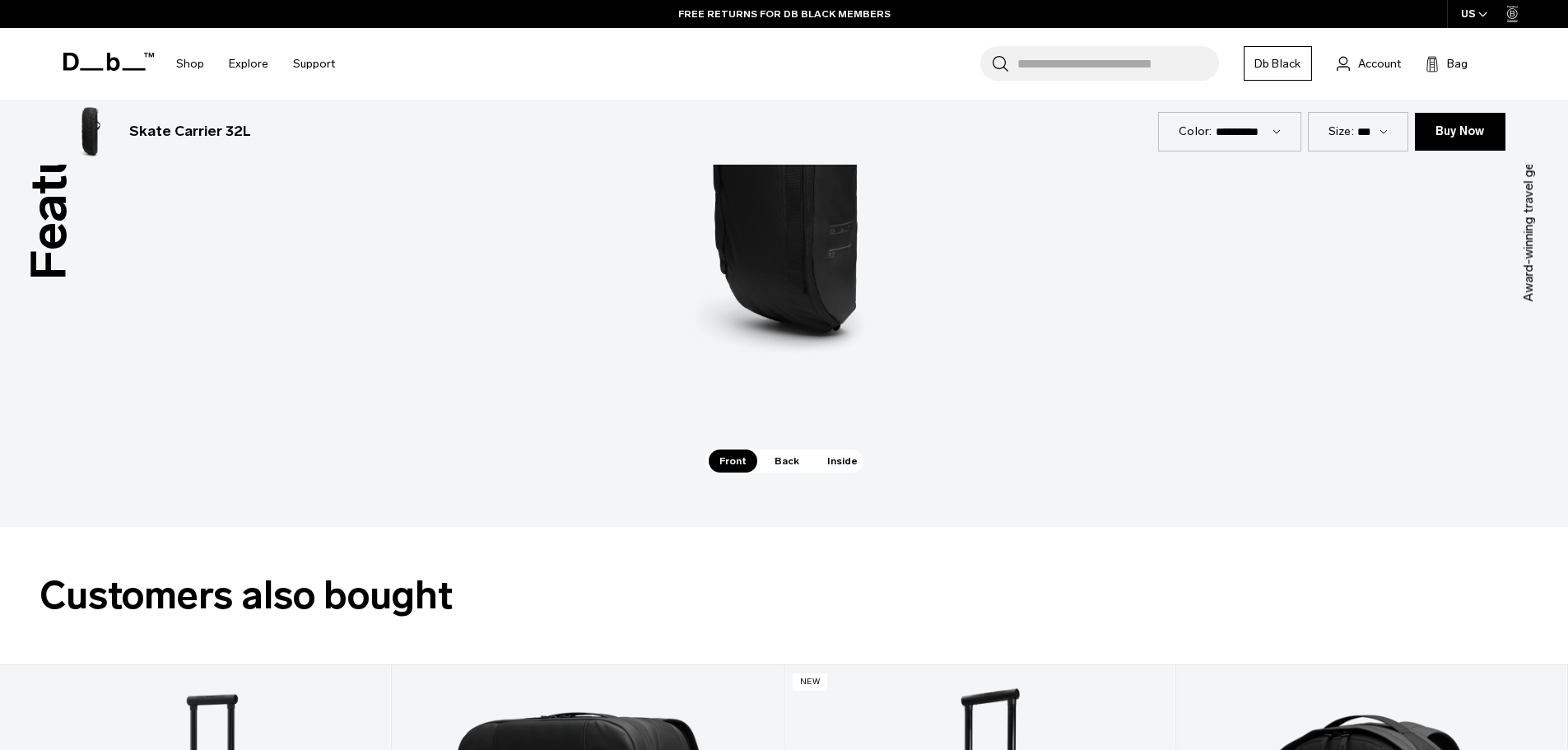
click at [775, 467] on span "Back" at bounding box center [787, 460] width 46 height 23
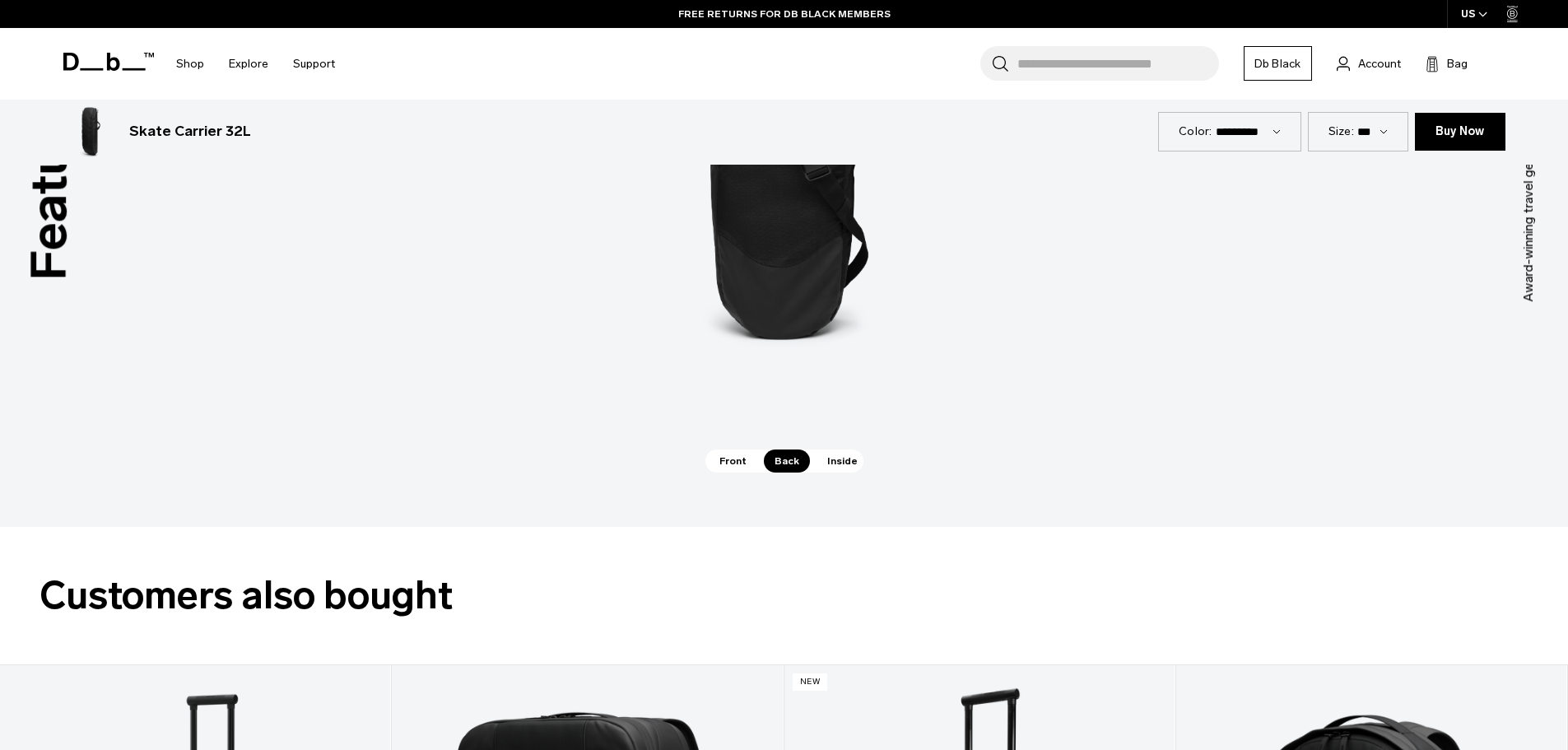
click at [828, 454] on span "Inside" at bounding box center [842, 460] width 52 height 23
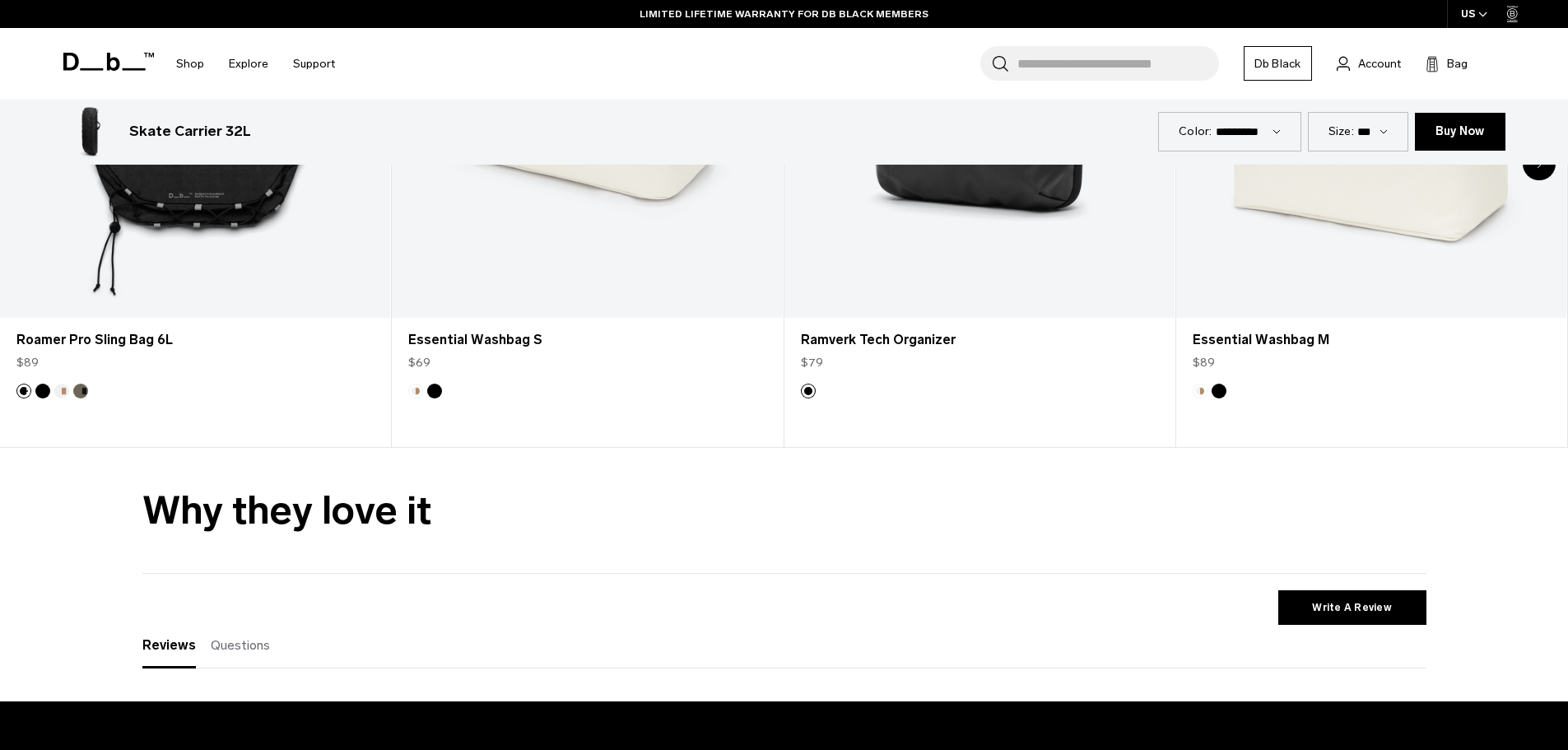
scroll to position [4197, 0]
